Goal: Transaction & Acquisition: Purchase product/service

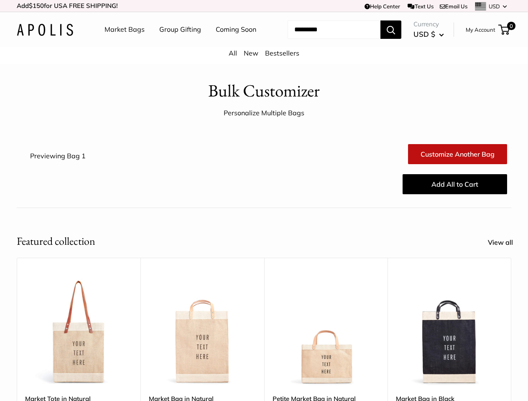
click at [264, 198] on div "Add All to Cart" at bounding box center [305, 184] width 412 height 27
click at [264, 6] on td "Help Center Text Us Email Us *** *** *** *** *** *** *** *** *** *** *** USD US…" at bounding box center [364, 6] width 292 height 12
click at [264, 43] on nav "Market Bags Group Gifting Coming Soon" at bounding box center [188, 29] width 200 height 27
click at [178, 43] on ul "Market Bags Group Gifting Coming Soon" at bounding box center [187, 29] width 166 height 27
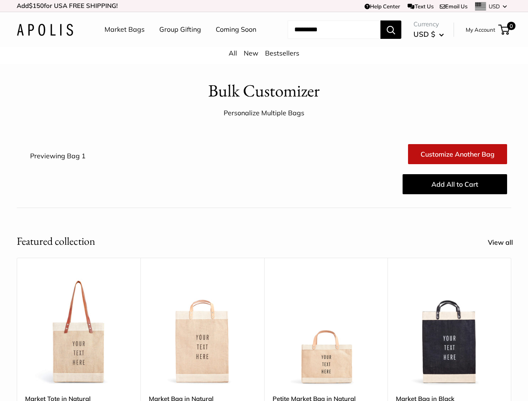
click at [324, 39] on input "Search..." at bounding box center [333, 29] width 93 height 18
click at [264, 322] on div "Upgrade: Next Day Fulfillment Customizable Text Sturdy & Spill Resistant Best S…" at bounding box center [326, 389] width 124 height 263
click at [264, 334] on div "Upgrade: Next Day Fulfillment Customizable Text Sturdy & Spill Resistant Best S…" at bounding box center [326, 389] width 124 height 263
